Goal: Submit feedback/report problem

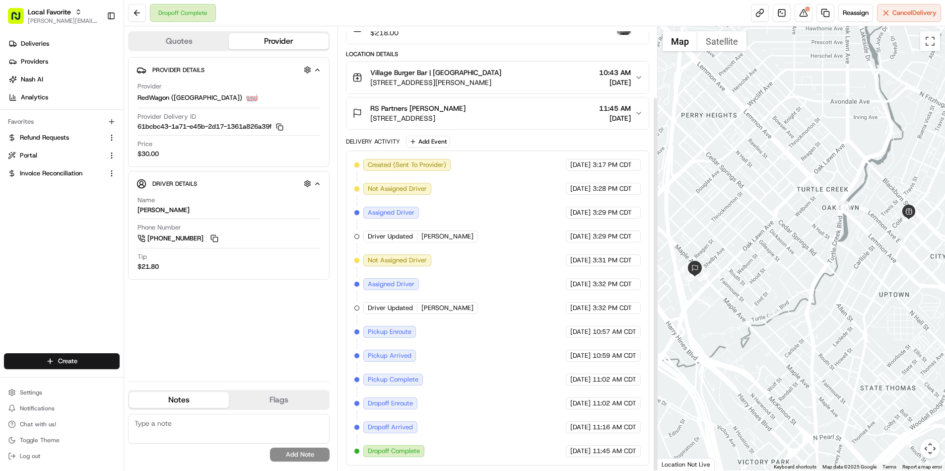
scroll to position [83, 0]
click at [801, 18] on button at bounding box center [804, 13] width 18 height 18
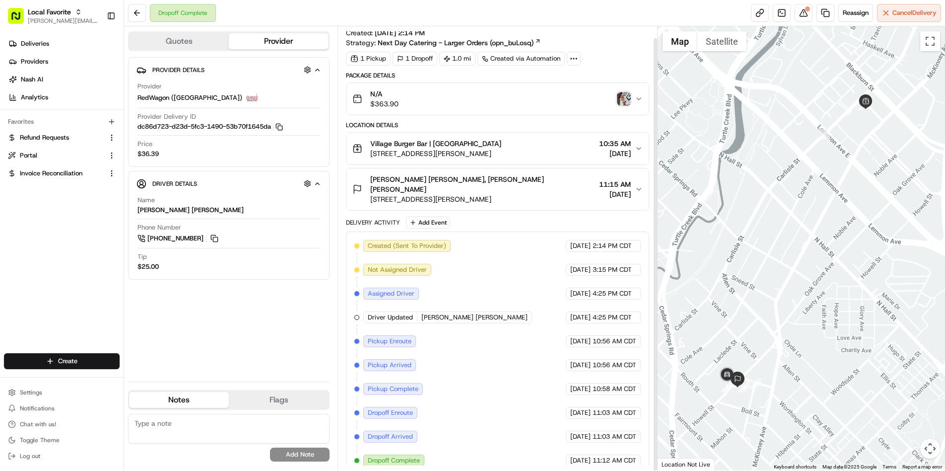
scroll to position [12, 0]
click at [806, 10] on div at bounding box center [807, 8] width 5 height 5
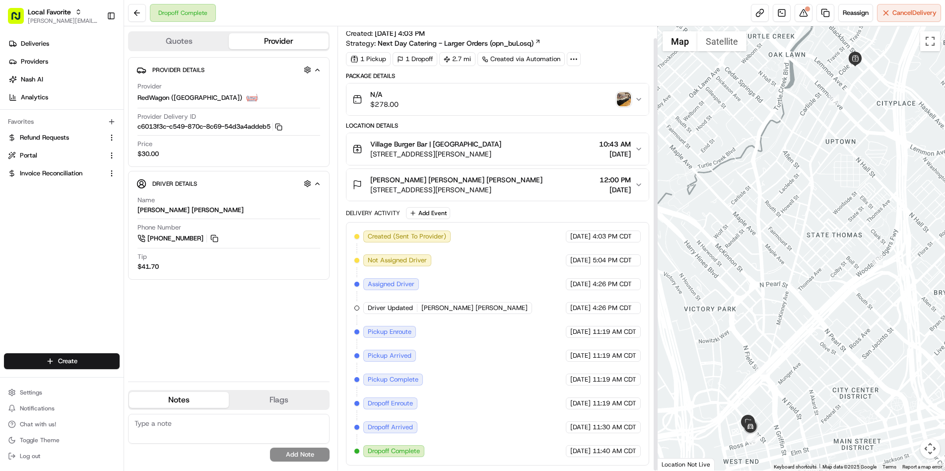
scroll to position [12, 0]
click at [799, 17] on button at bounding box center [804, 13] width 18 height 18
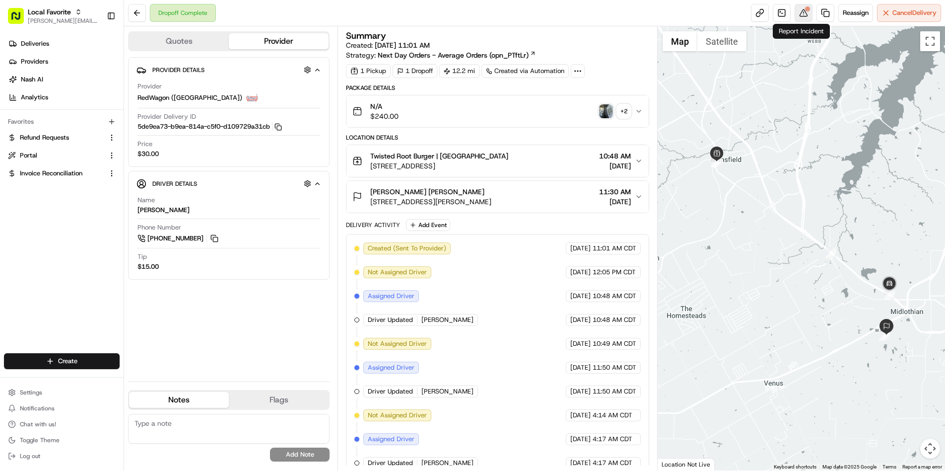
click at [804, 15] on button at bounding box center [804, 13] width 18 height 18
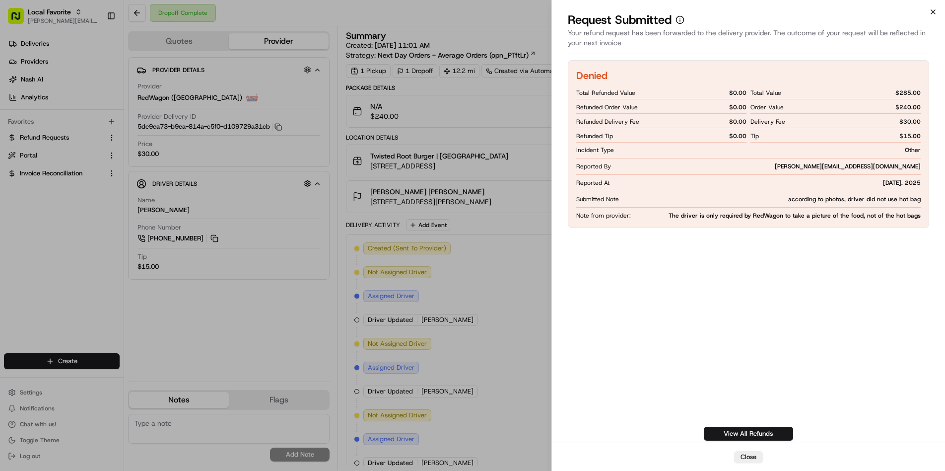
click at [930, 15] on icon "button" at bounding box center [933, 12] width 8 height 8
